Goal: Complete application form: Complete application form

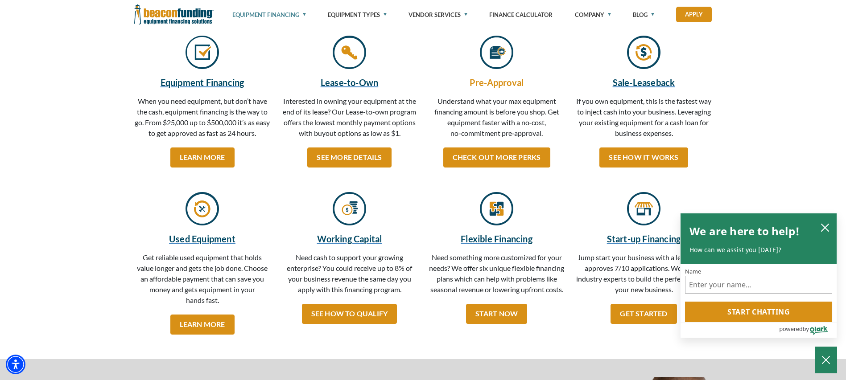
click at [510, 78] on h5 "Pre-Approval" at bounding box center [496, 82] width 136 height 13
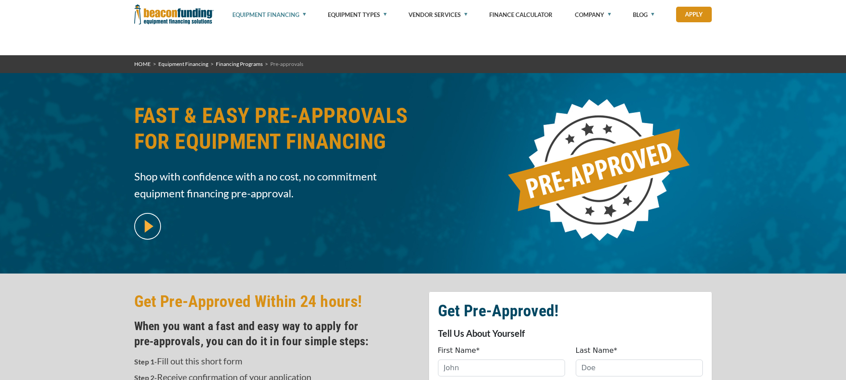
scroll to position [223, 0]
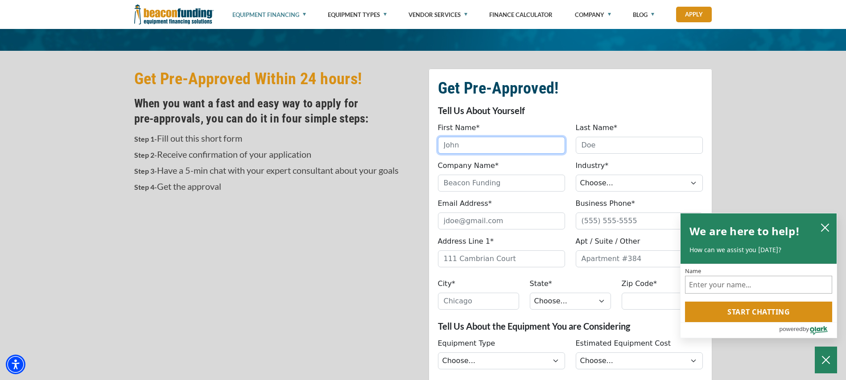
drag, startPoint x: 471, startPoint y: 144, endPoint x: 473, endPoint y: 124, distance: 19.2
click at [471, 144] on input "First Name*" at bounding box center [501, 145] width 127 height 17
type input "[PERSON_NAME]"
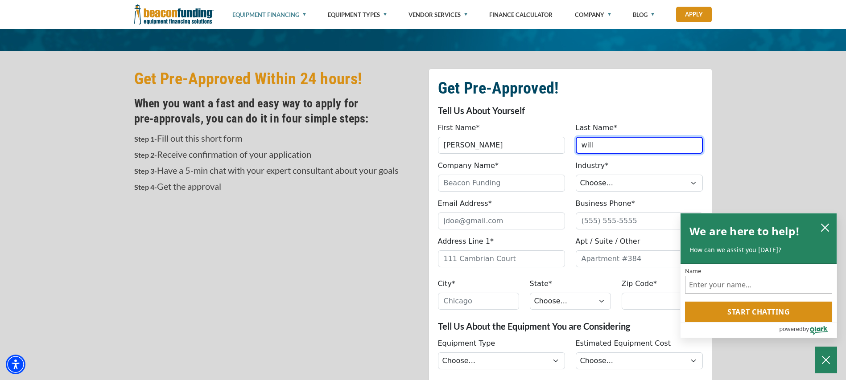
type input "will"
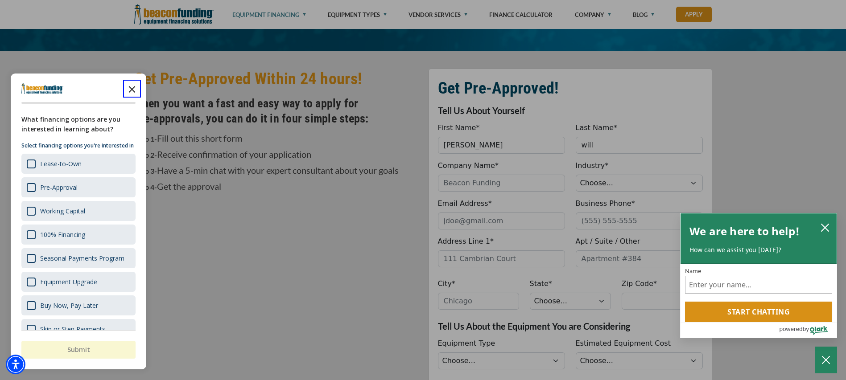
click at [126, 93] on icon "Close the survey" at bounding box center [132, 89] width 18 height 18
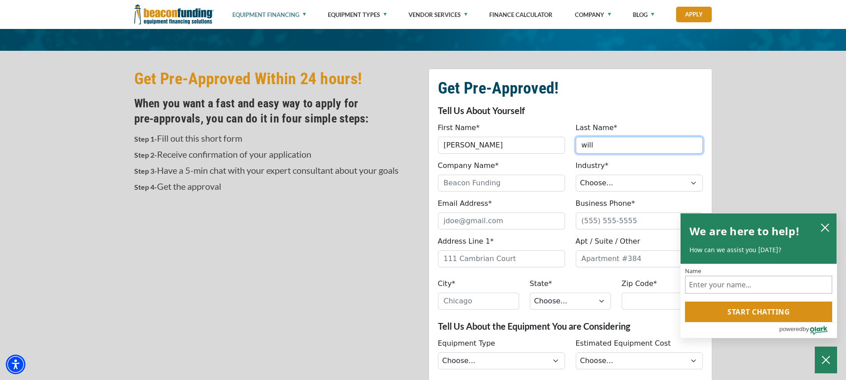
click at [611, 147] on input "will" at bounding box center [638, 145] width 127 height 17
type input "Williams"
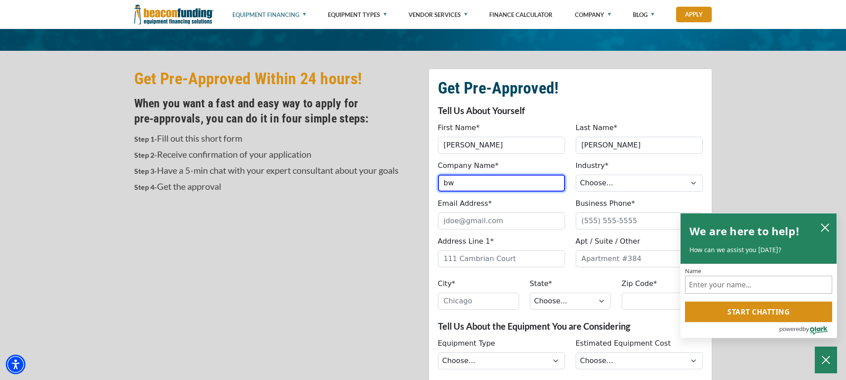
type input "BWilliams Homes"
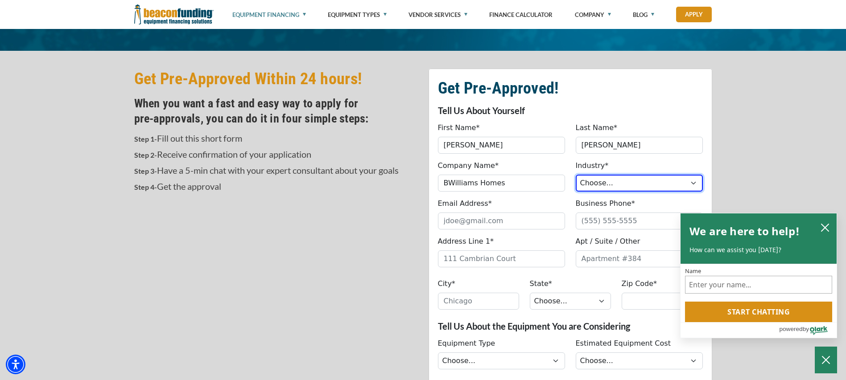
click at [608, 177] on select "Choose... Towing Landscape/Hardscape Decorated Apparel Septic Light Constructio…" at bounding box center [638, 183] width 127 height 17
select select "6"
click at [575, 175] on select "Choose... Towing Landscape/Hardscape Decorated Apparel Septic Light Constructio…" at bounding box center [638, 183] width 127 height 17
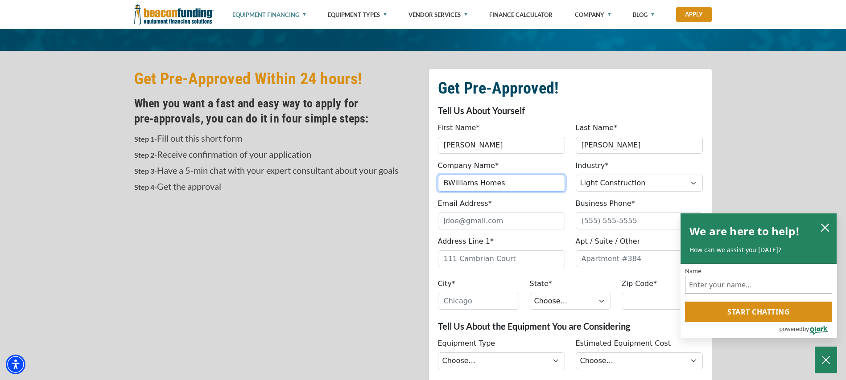
click at [475, 182] on input "BWilliams Homes" at bounding box center [501, 183] width 127 height 17
click at [530, 186] on input "BWILLIAMS Homes" at bounding box center [501, 183] width 127 height 17
type input "BWILLIAMS Built"
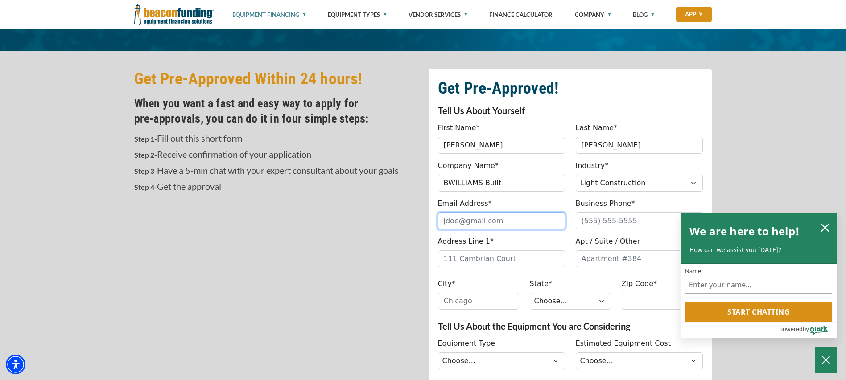
click at [496, 224] on input "Email Address*" at bounding box center [501, 221] width 127 height 17
type input "bwilliamsbuilt@gmail.com"
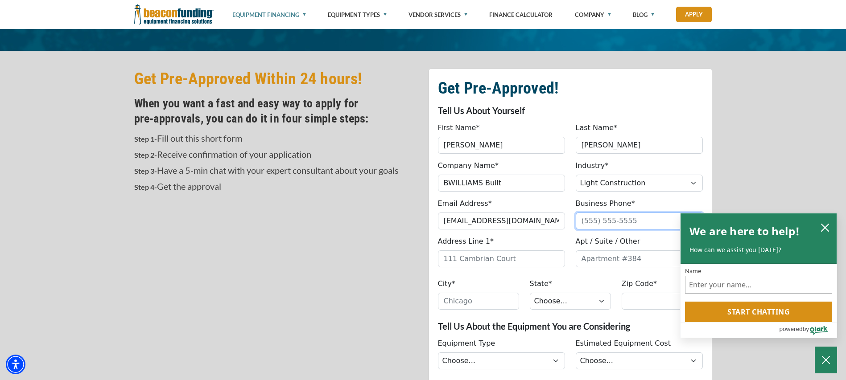
type input "8329238446"
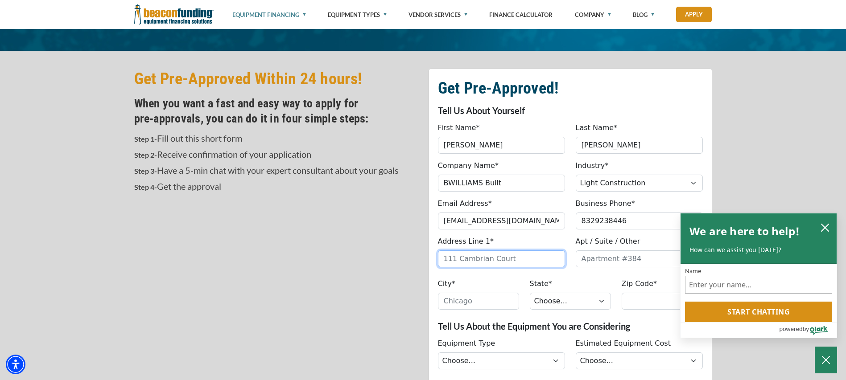
type input "761 Trinity Hills Dr"
type input "Austin"
select select "45"
type input "78737"
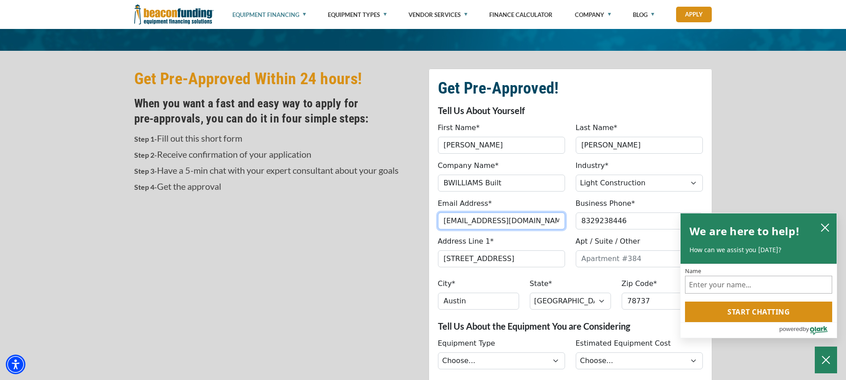
type input "(832) 923-8446"
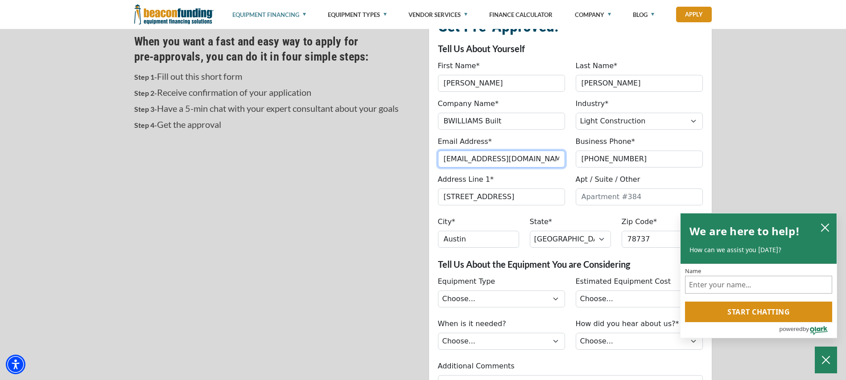
scroll to position [357, 0]
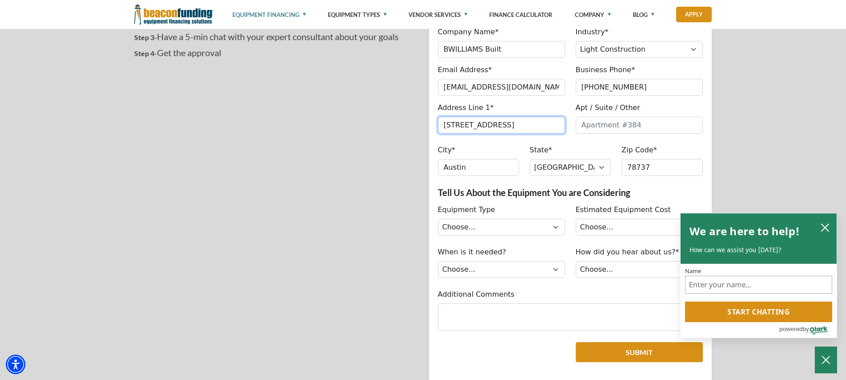
click at [518, 129] on input "761 Trinity Hills Dr" at bounding box center [501, 125] width 127 height 17
type input "189 double ln dr"
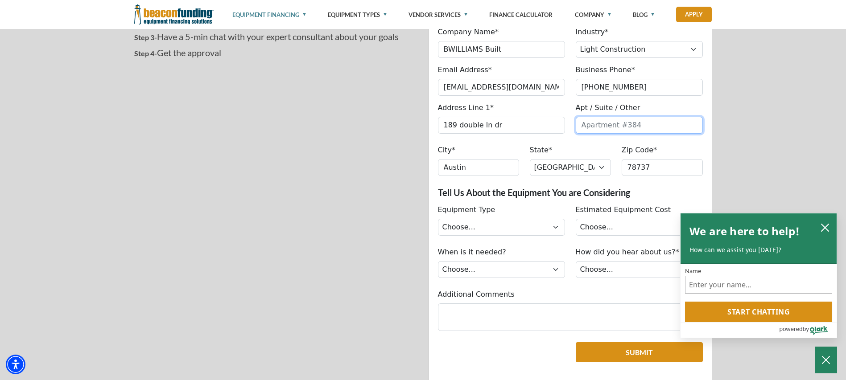
type input "189 double ln dr"
click at [510, 171] on input "Austin" at bounding box center [478, 167] width 81 height 17
type input "dripping springs"
click at [651, 160] on input "78737" at bounding box center [661, 167] width 81 height 17
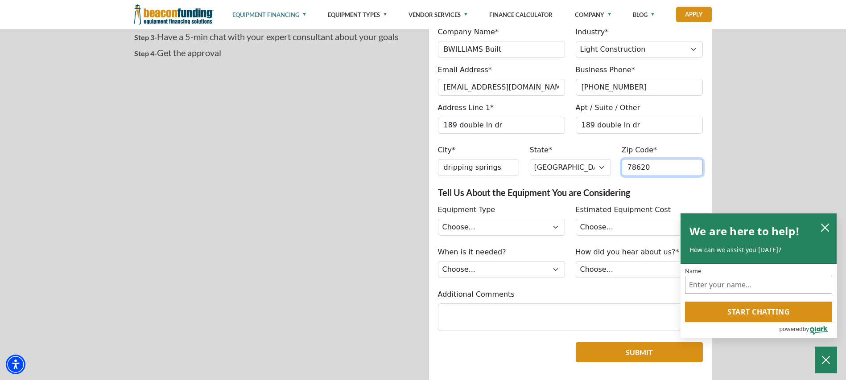
type input "78620"
drag, startPoint x: 632, startPoint y: 120, endPoint x: 549, endPoint y: 127, distance: 83.2
click at [549, 127] on div "Address Line 1* 189 double ln dr Please provide address line 1. Apt / Suite / O…" at bounding box center [569, 121] width 275 height 36
click at [518, 234] on select "Choose... Backhoe Boom/Bucket Truck Chipper Commercial Mower Crane DTG/DTF Prin…" at bounding box center [501, 227] width 127 height 17
select select "13"
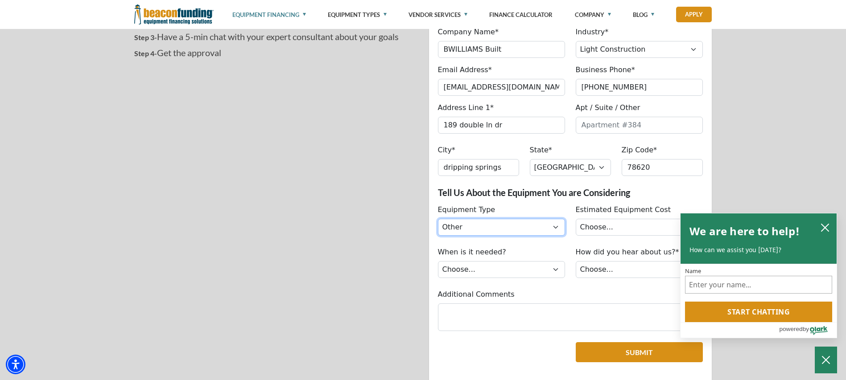
click at [438, 219] on select "Choose... Backhoe Boom/Bucket Truck Chipper Commercial Mower Crane DTG/DTF Prin…" at bounding box center [501, 227] width 127 height 17
click at [633, 233] on select "Choose... Less than $50,000 $50,000 to $99,999 $100,000 to $149,999 $150,000+" at bounding box center [638, 227] width 127 height 17
select select "279640000"
click at [575, 219] on select "Choose... Less than $50,000 $50,000 to $99,999 $100,000 to $149,999 $150,000+" at bounding box center [638, 227] width 127 height 17
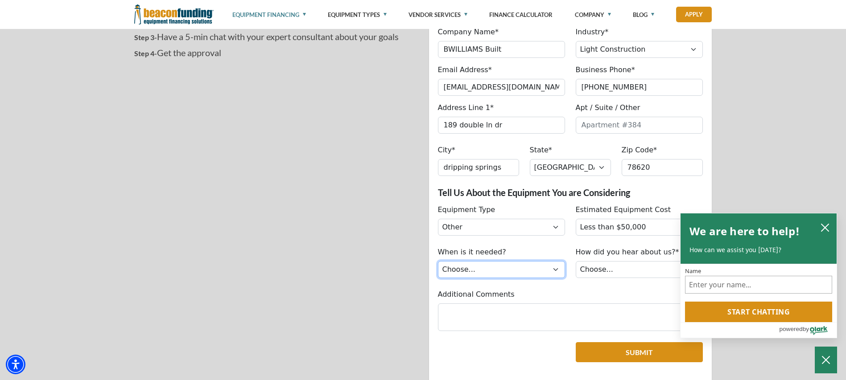
click at [465, 271] on select "Choose... Immediately Next few months I’m just looking" at bounding box center [501, 269] width 127 height 17
select select "279640000"
click at [438, 261] on select "Choose... Immediately Next few months I’m just looking" at bounding box center [501, 269] width 127 height 17
click at [625, 274] on select "Choose... Internet Search Vendor Referral Word of Mouth Client Referral Email E…" at bounding box center [638, 269] width 127 height 17
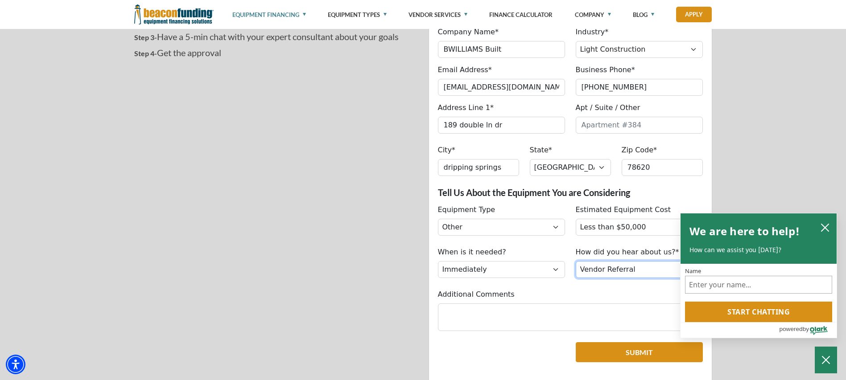
click at [575, 261] on select "Choose... Internet Search Vendor Referral Word of Mouth Client Referral Email E…" at bounding box center [638, 269] width 127 height 17
click at [613, 265] on select "Choose... Internet Search Vendor Referral Word of Mouth Client Referral Email E…" at bounding box center [638, 269] width 127 height 17
select select "5"
click at [575, 261] on select "Choose... Internet Search Vendor Referral Word of Mouth Client Referral Email E…" at bounding box center [638, 269] width 127 height 17
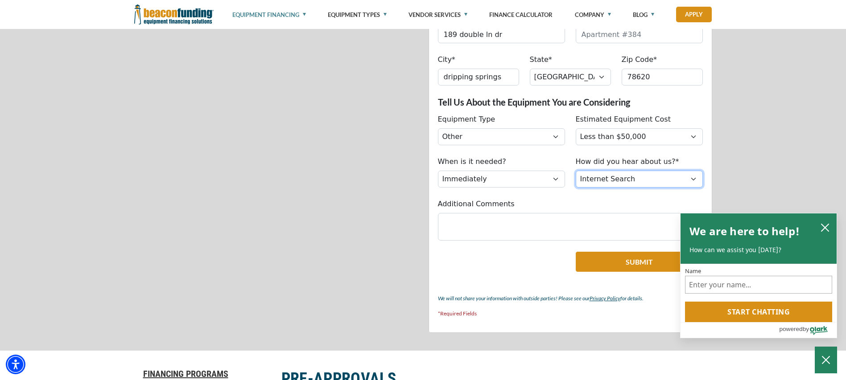
scroll to position [580, 0]
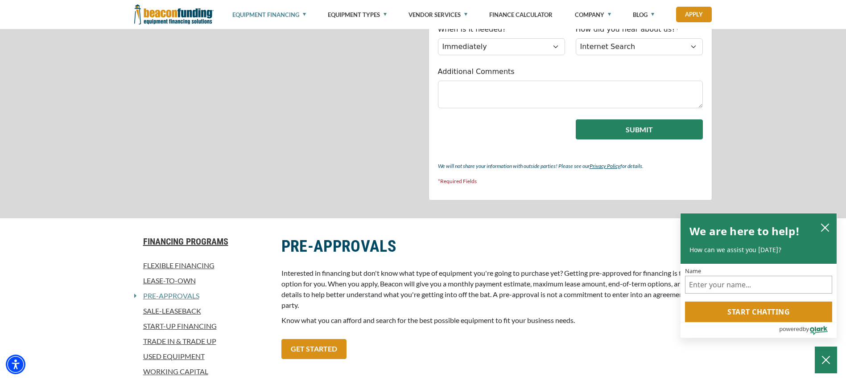
click at [633, 129] on button "Submit" at bounding box center [638, 129] width 127 height 20
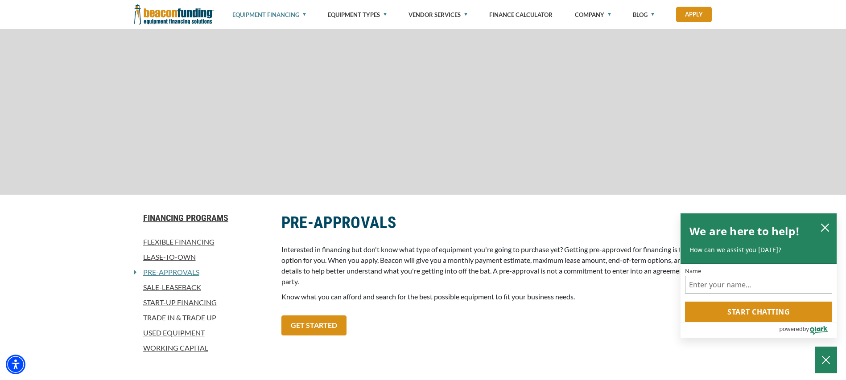
scroll to position [612, 0]
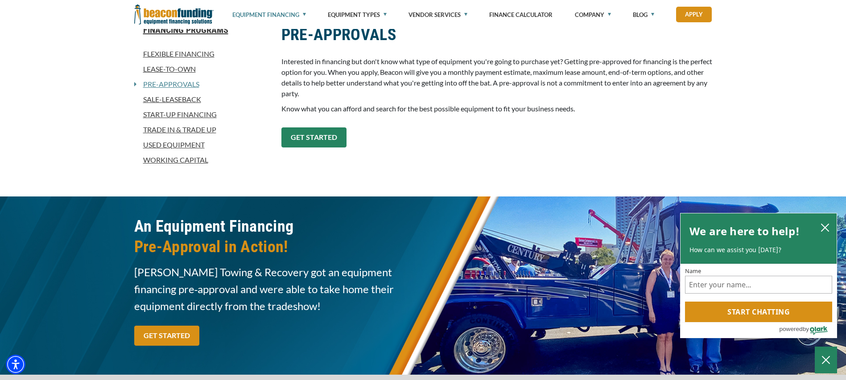
click at [326, 130] on link "GET STARTED" at bounding box center [313, 137] width 65 height 20
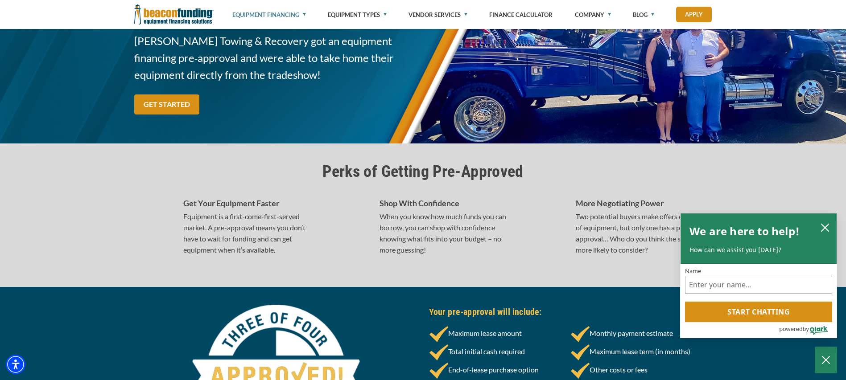
scroll to position [746, 0]
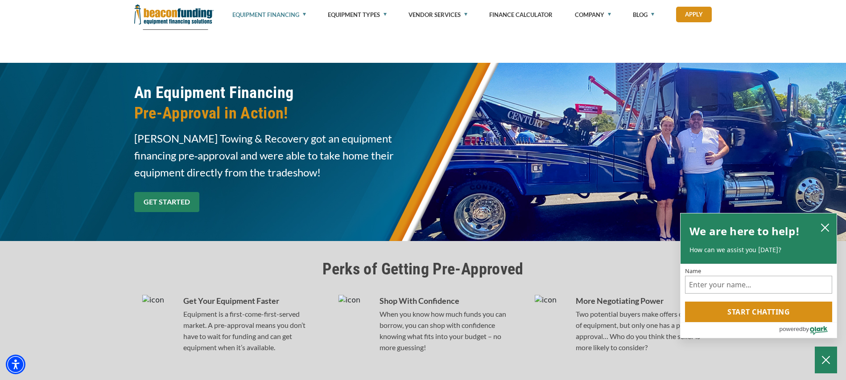
click at [146, 198] on link "GET STARTED" at bounding box center [166, 202] width 65 height 20
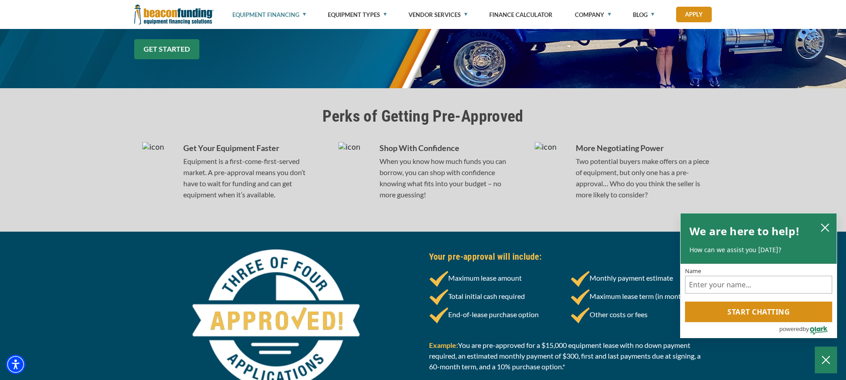
scroll to position [1014, 0]
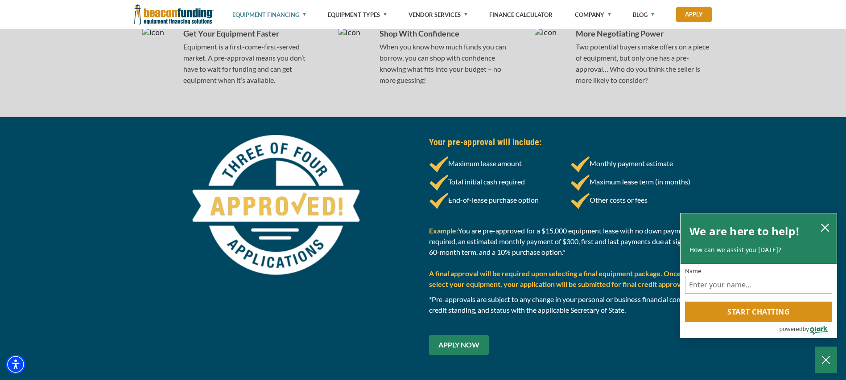
click at [452, 349] on link "APPLY NOW" at bounding box center [459, 345] width 60 height 20
click at [820, 223] on icon "close chatbox" at bounding box center [824, 227] width 9 height 9
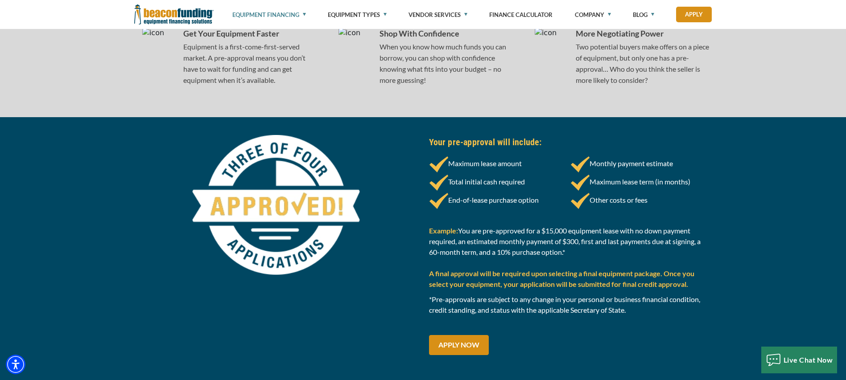
click at [464, 332] on td "Your pre-approval will include: Maximum lease amount Monthly payment estimate T…" at bounding box center [570, 252] width 284 height 234
click at [459, 346] on link "APPLY NOW" at bounding box center [459, 345] width 60 height 20
click at [480, 339] on link "APPLY NOW" at bounding box center [459, 345] width 60 height 20
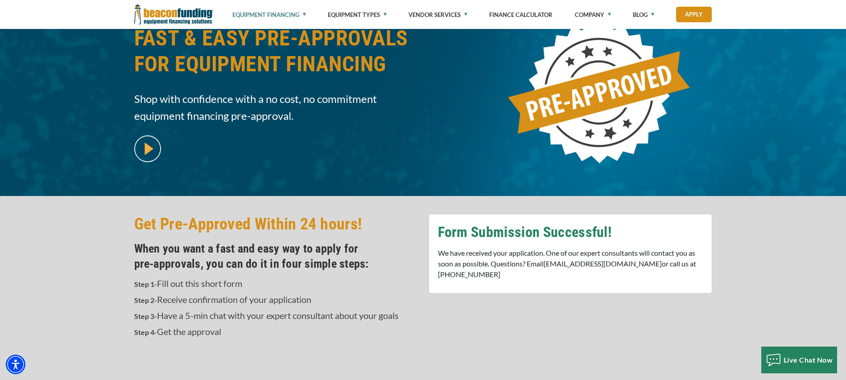
scroll to position [0, 0]
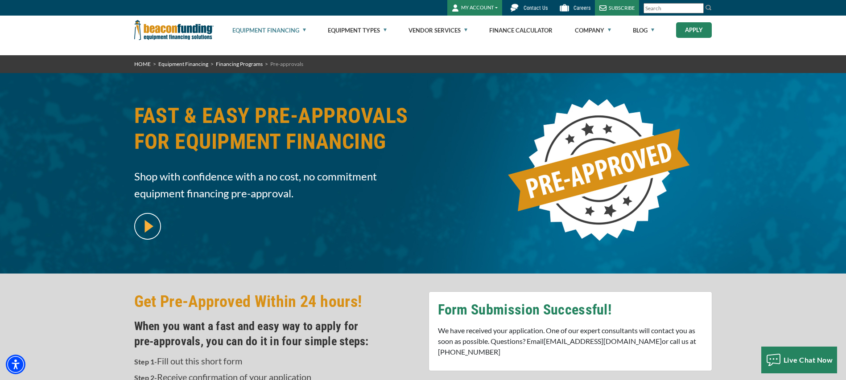
click at [698, 25] on link "Apply" at bounding box center [694, 30] width 36 height 16
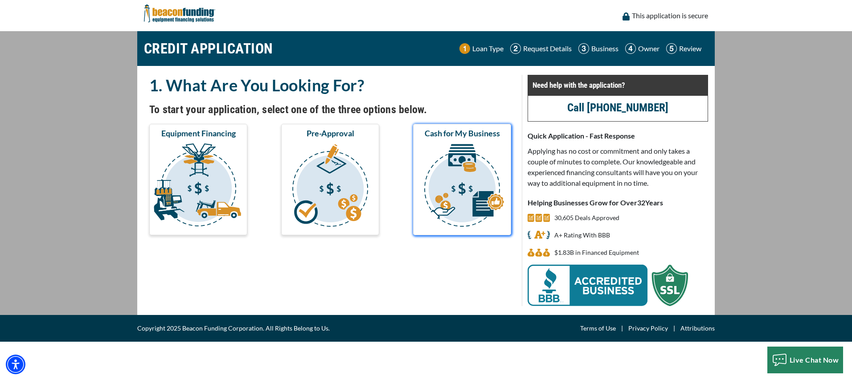
click at [459, 229] on img "submit" at bounding box center [462, 186] width 95 height 89
